Goal: Find contact information: Obtain details needed to contact an individual or organization

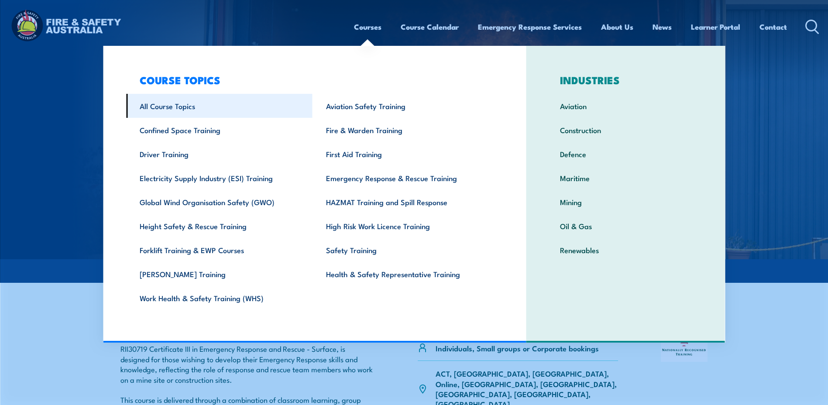
click at [169, 110] on link "All Course Topics" at bounding box center [219, 106] width 186 height 24
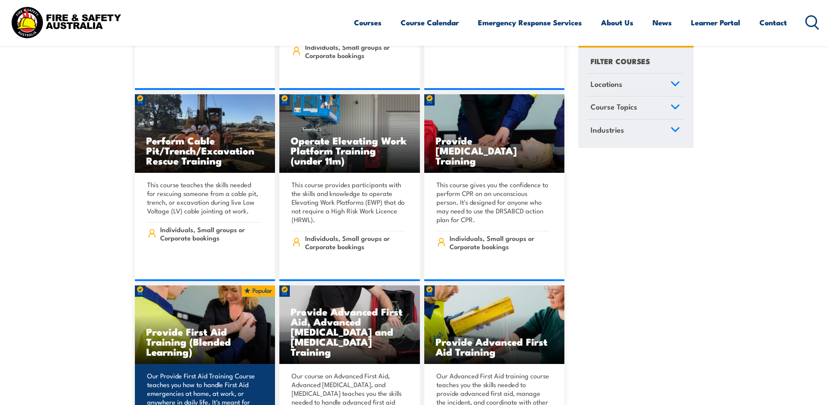
scroll to position [6022, 0]
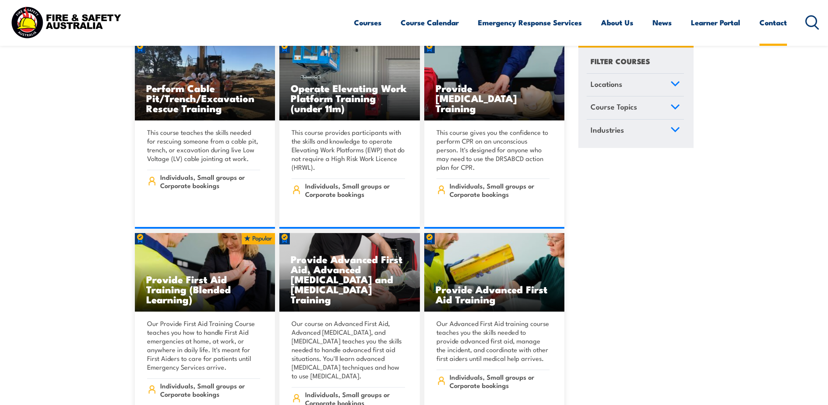
click at [771, 27] on link "Contact" at bounding box center [772, 22] width 27 height 23
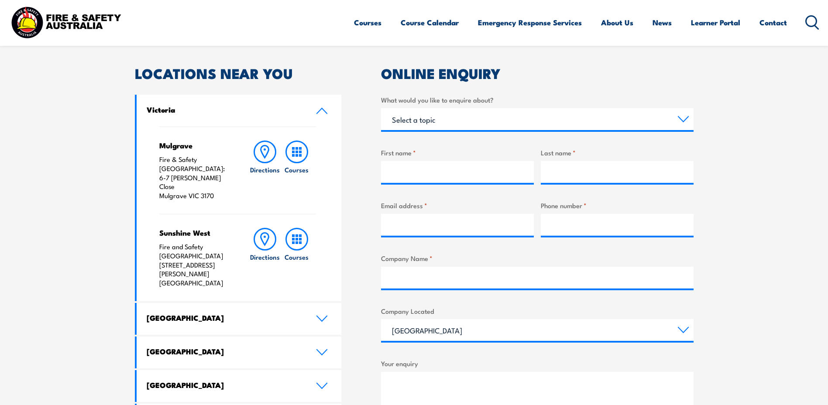
scroll to position [262, 0]
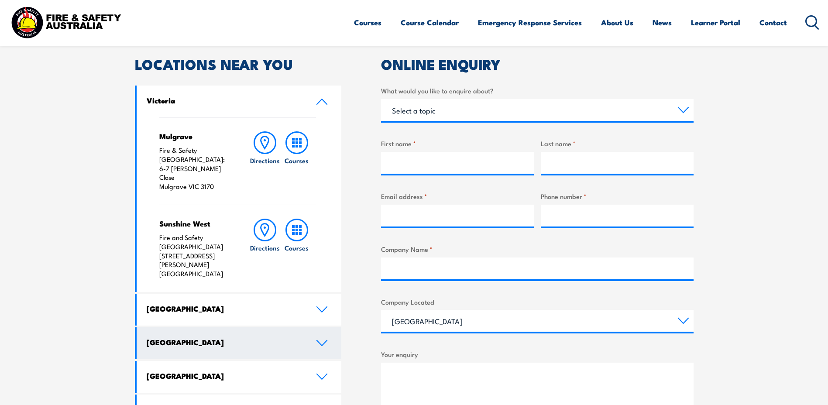
click at [326, 339] on icon at bounding box center [322, 342] width 12 height 7
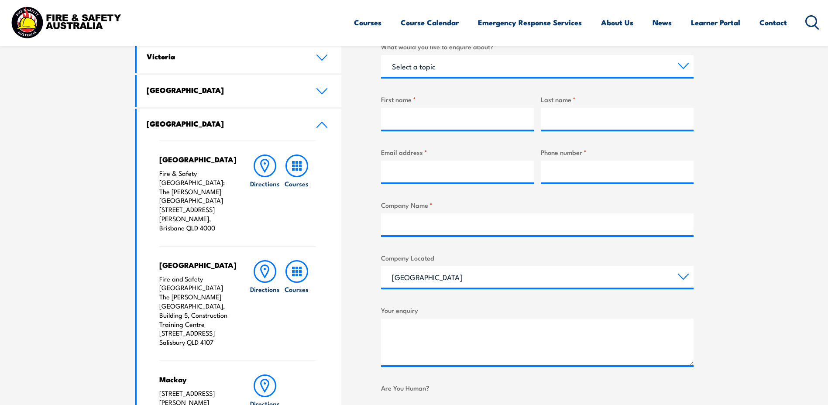
scroll to position [305, 0]
click at [209, 120] on h4 "[GEOGRAPHIC_DATA]" at bounding box center [225, 124] width 156 height 10
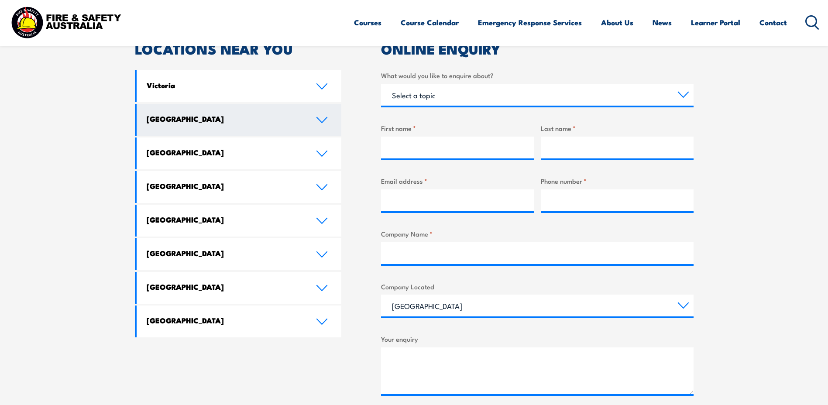
scroll to position [262, 0]
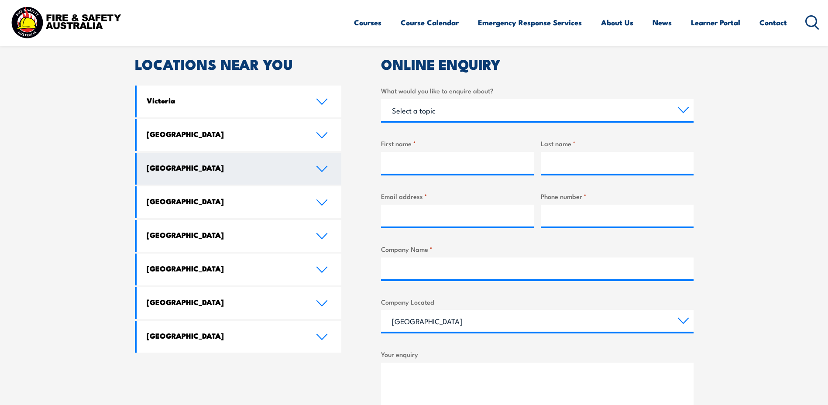
click at [237, 163] on h4 "[GEOGRAPHIC_DATA]" at bounding box center [225, 168] width 156 height 10
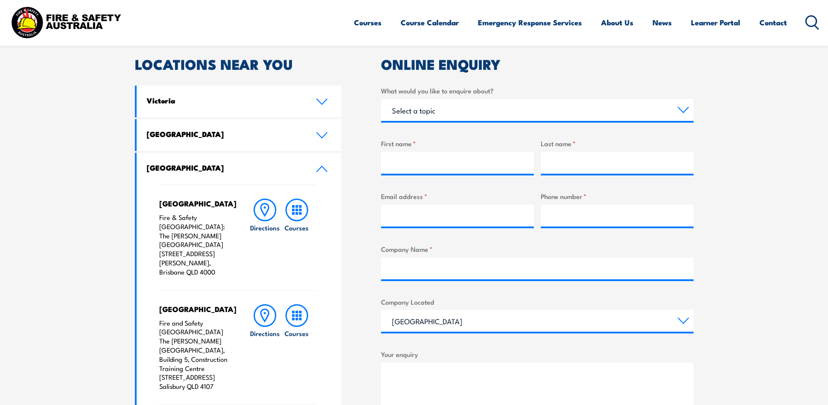
click at [223, 173] on link "[GEOGRAPHIC_DATA]" at bounding box center [239, 169] width 205 height 32
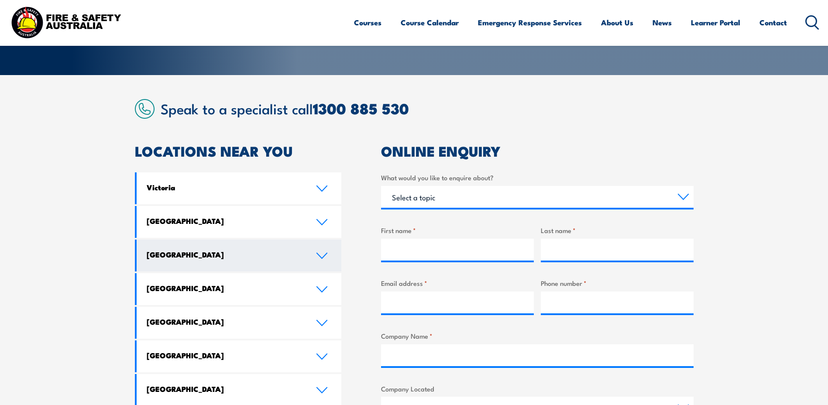
scroll to position [175, 0]
click at [234, 263] on link "[GEOGRAPHIC_DATA]" at bounding box center [239, 256] width 205 height 32
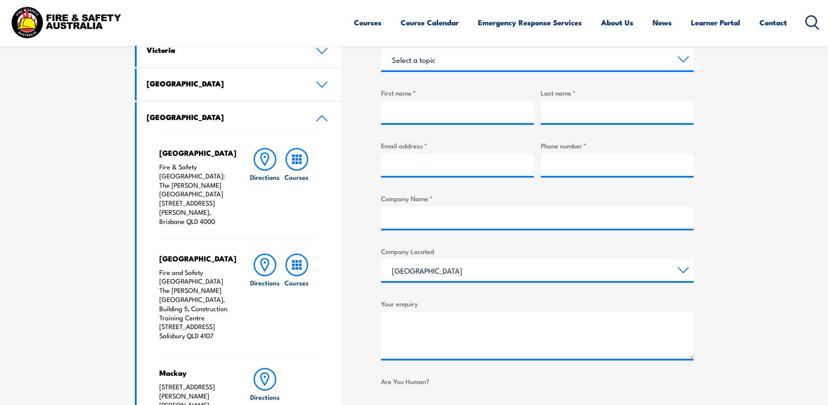
scroll to position [218, 0]
